Goal: Information Seeking & Learning: Learn about a topic

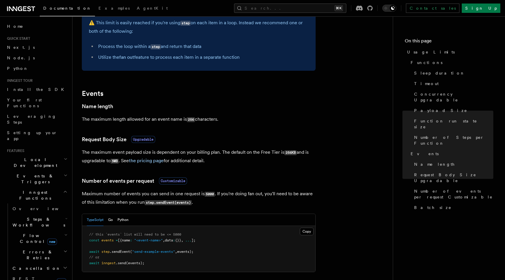
scroll to position [423, 0]
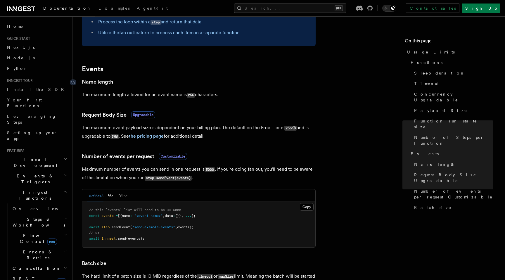
click at [91, 80] on link "Name length" at bounding box center [97, 82] width 31 height 8
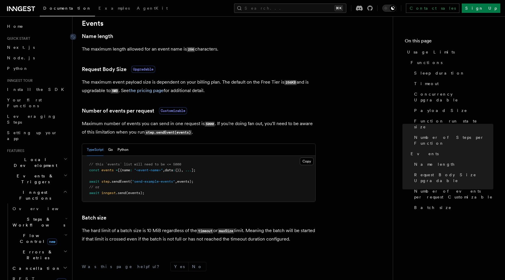
scroll to position [474, 0]
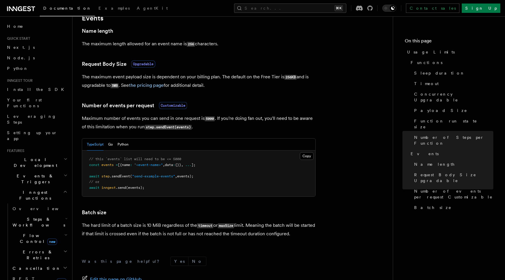
click at [113, 130] on p "Maximum number of events you can send in one request is 5000 . If you're doing …" at bounding box center [199, 122] width 234 height 17
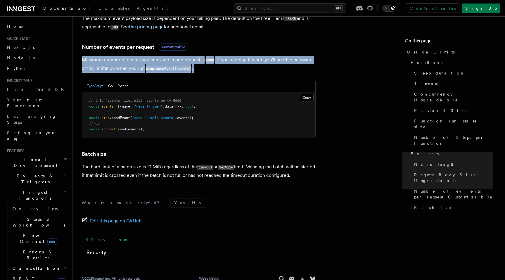
scroll to position [550, 0]
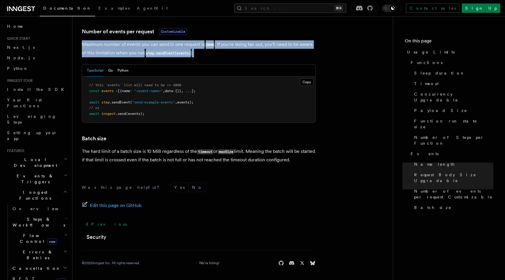
click at [127, 161] on p "The hard limit of a batch size is 10 MiB regardless of the timeout or maxSize l…" at bounding box center [199, 155] width 234 height 17
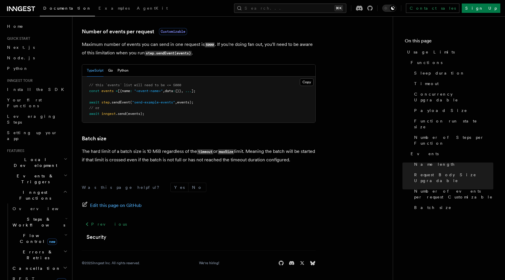
click at [127, 161] on p "The hard limit of a batch size is 10 MiB regardless of the timeout or maxSize l…" at bounding box center [199, 155] width 234 height 17
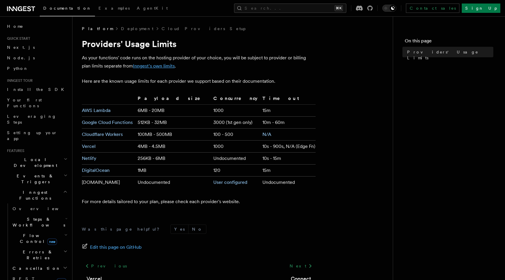
click at [148, 66] on link "Inngest's own limits" at bounding box center [154, 66] width 42 height 6
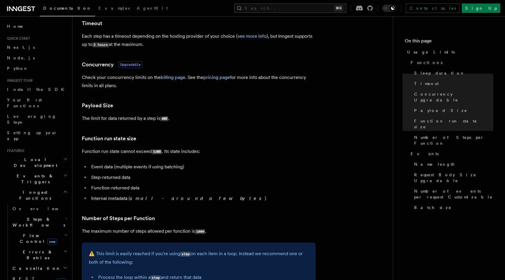
scroll to position [173, 0]
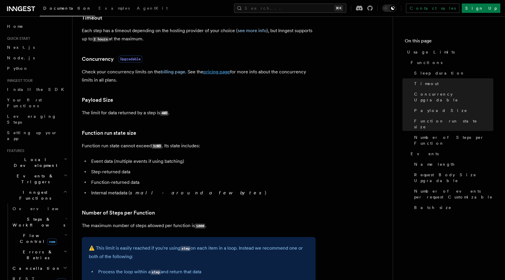
click at [222, 73] on link "pricing page" at bounding box center [217, 72] width 27 height 6
